Goal: Find specific page/section: Find specific page/section

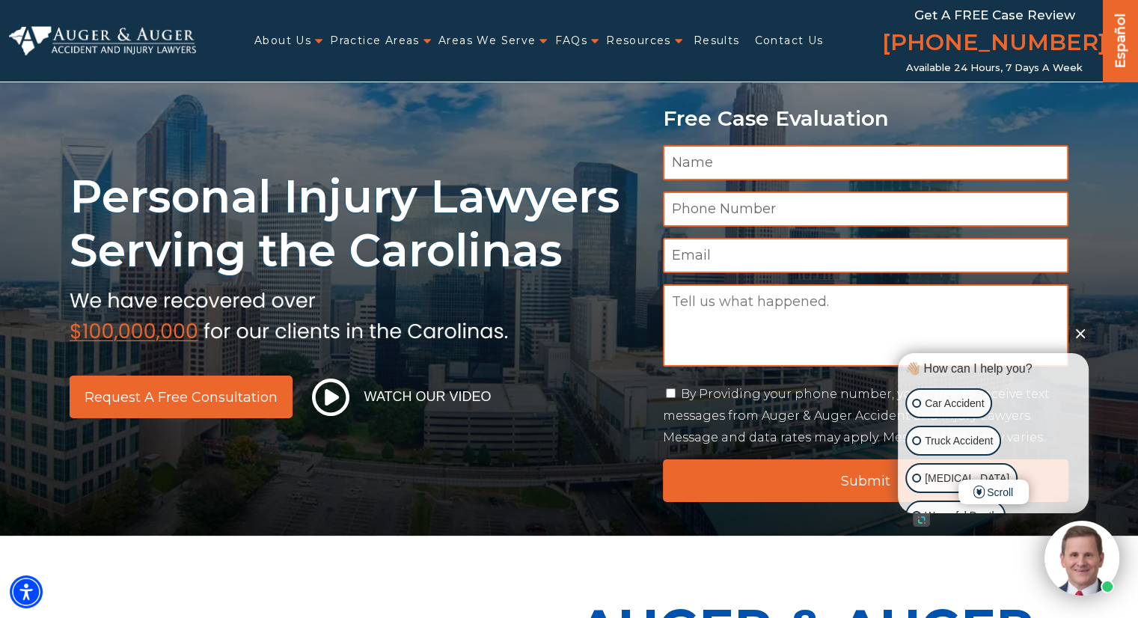
click at [1084, 337] on button "Close Intaker Chat Widget" at bounding box center [1080, 333] width 21 height 21
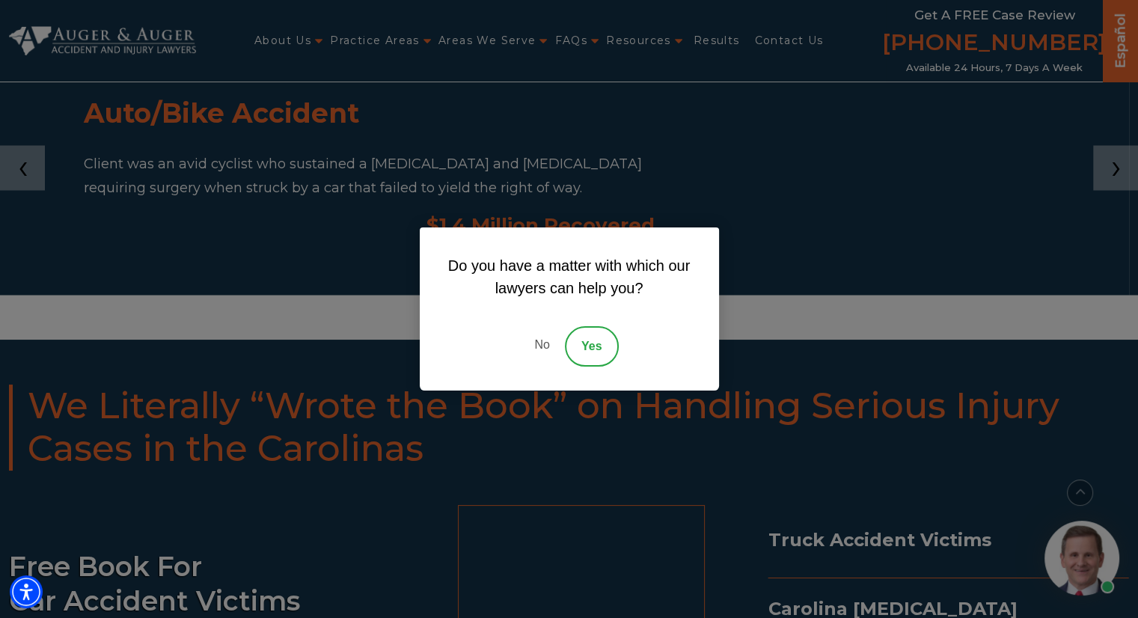
scroll to position [2619, 0]
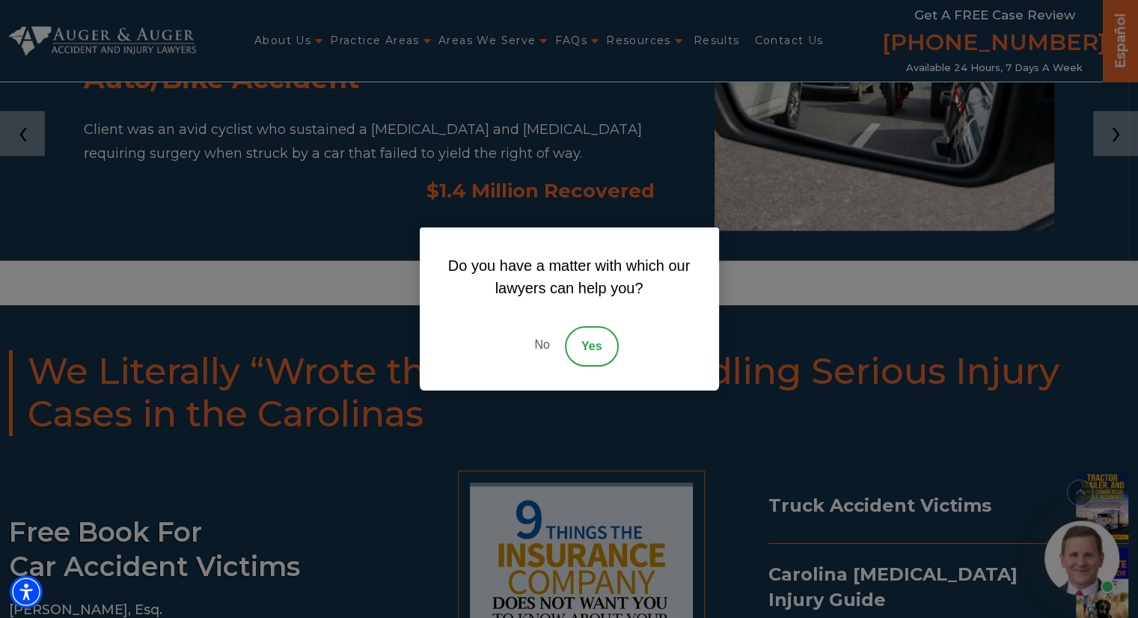
click at [546, 346] on link "No" at bounding box center [541, 346] width 45 height 40
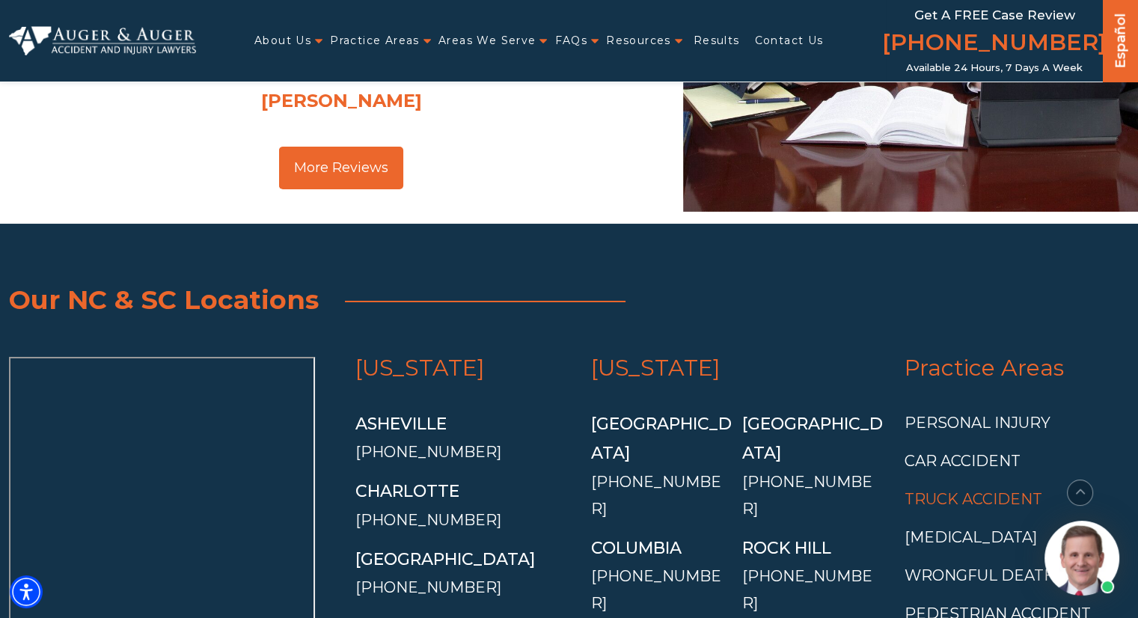
scroll to position [5599, 0]
